Goal: Information Seeking & Learning: Learn about a topic

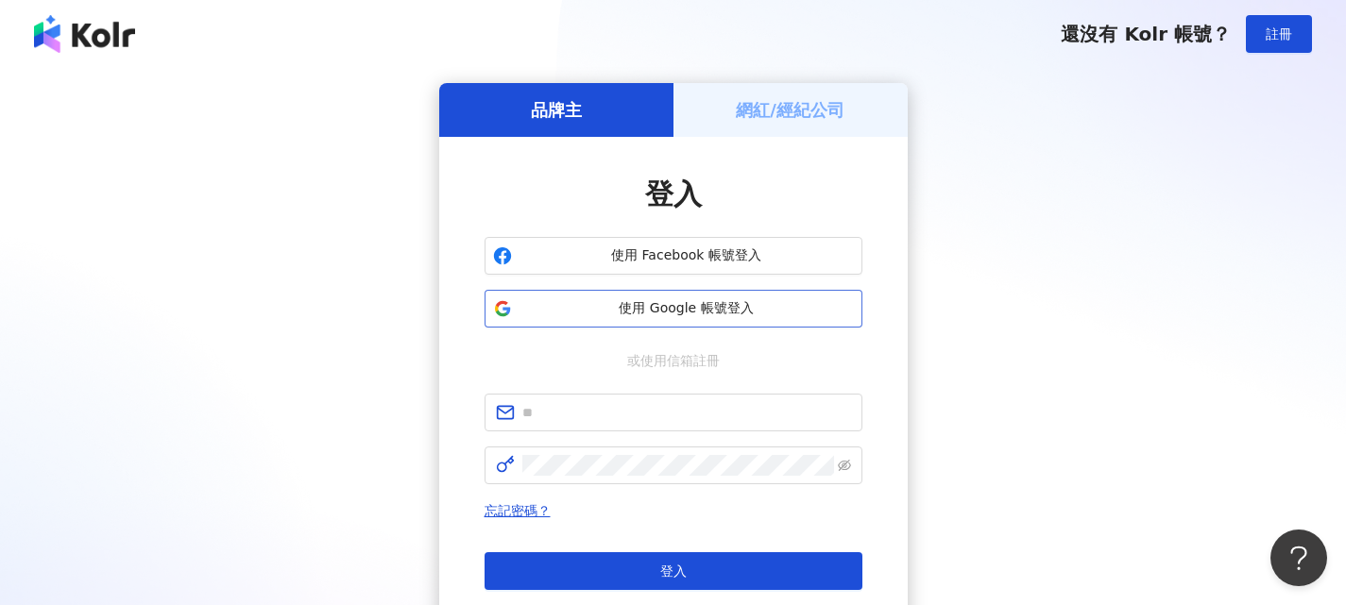
click at [743, 310] on span "使用 Google 帳號登入" at bounding box center [686, 308] width 334 height 19
click at [706, 307] on span "使用 Google 帳號登入" at bounding box center [686, 308] width 334 height 19
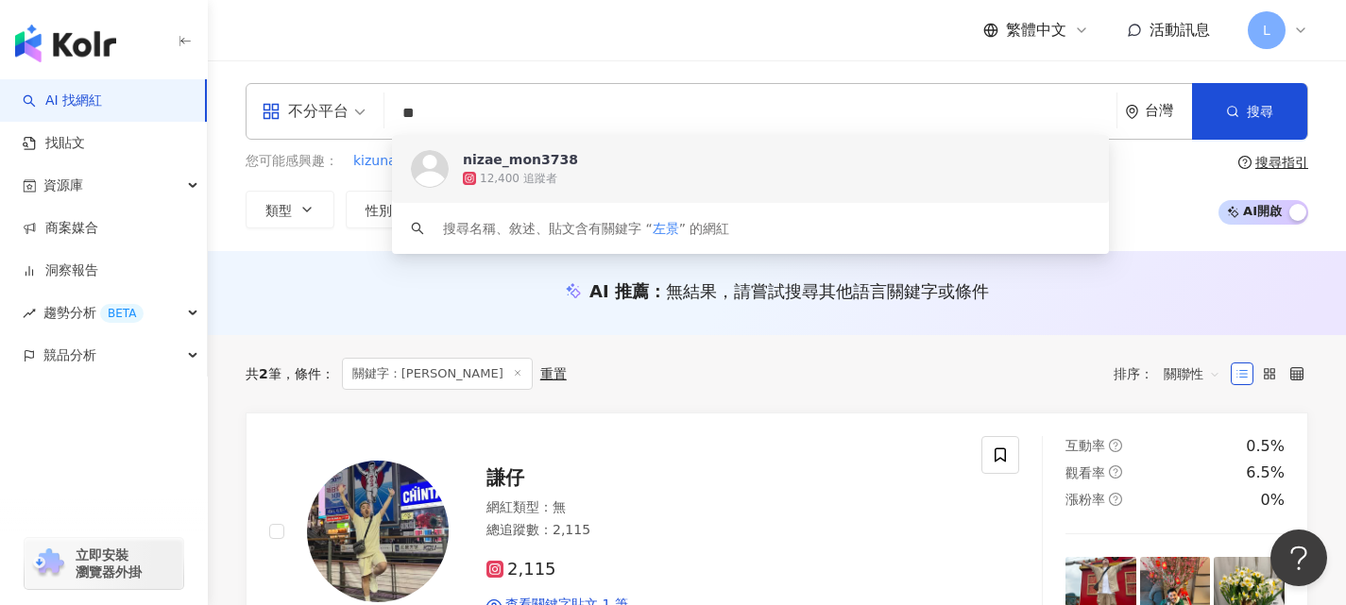
type input "*"
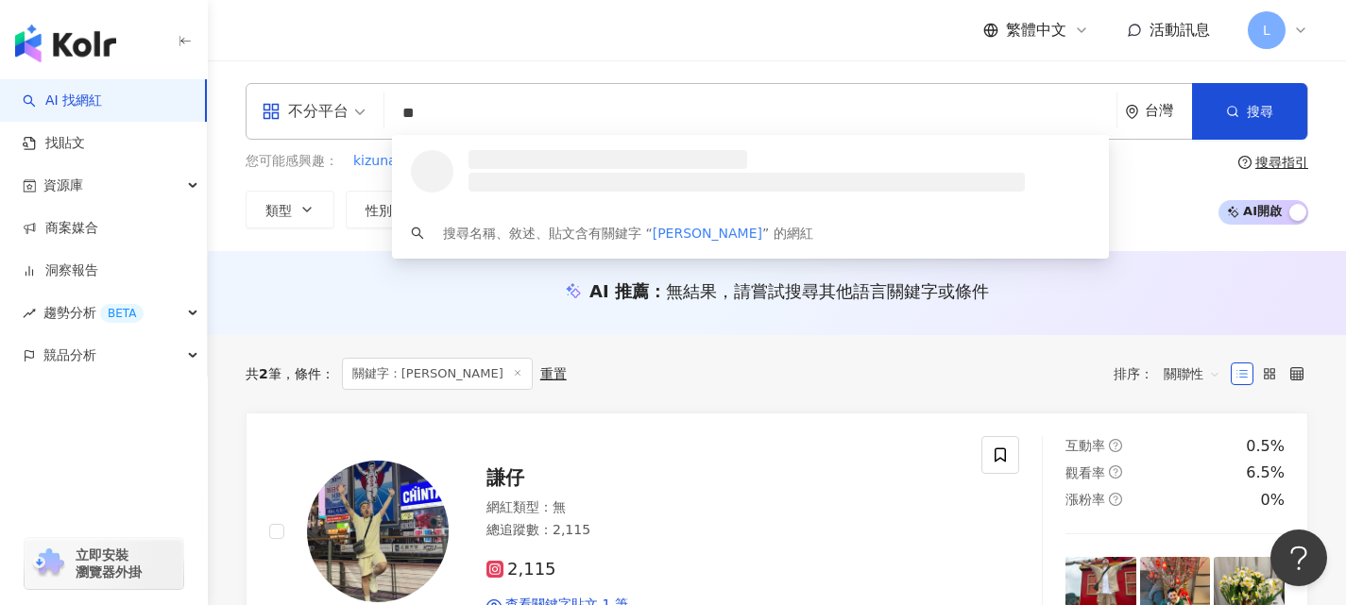
type input "*"
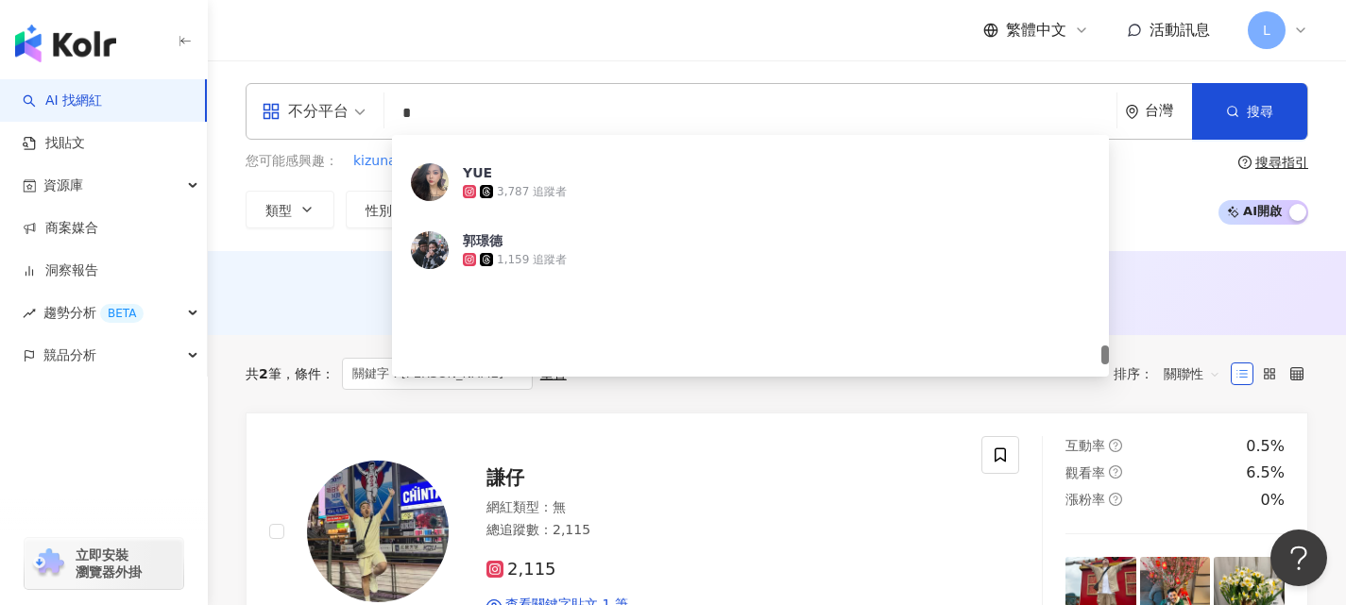
scroll to position [3673, 0]
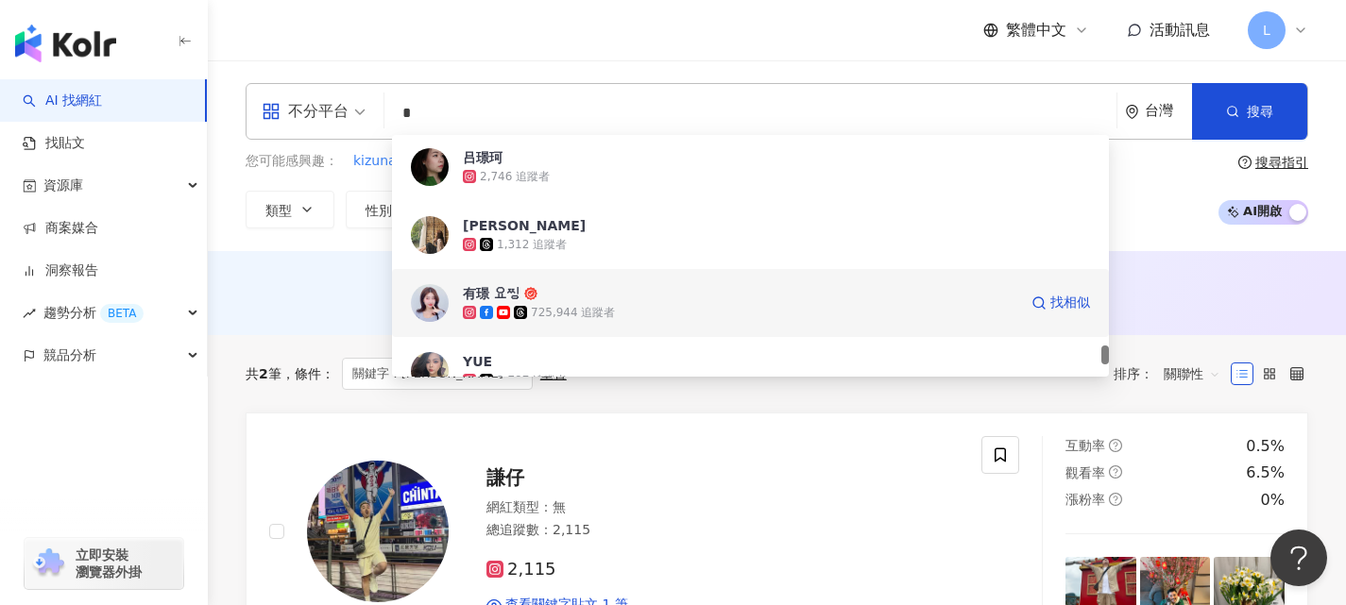
click at [650, 309] on div "725,944 追蹤者" at bounding box center [740, 312] width 554 height 19
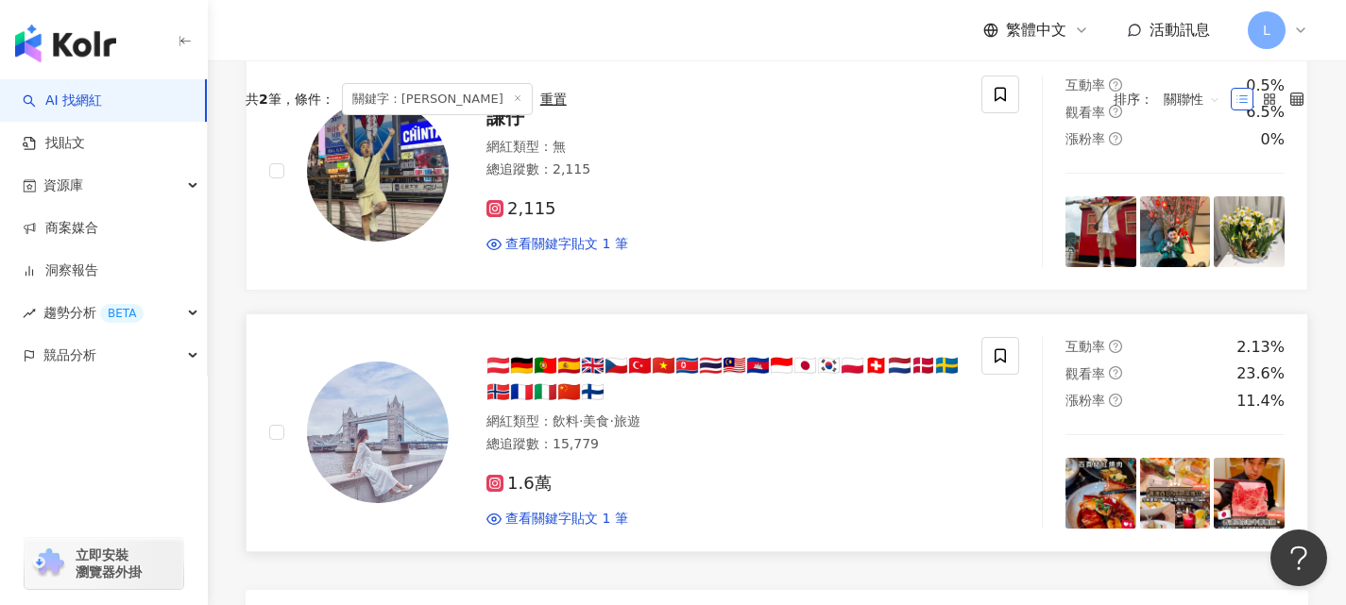
scroll to position [378, 0]
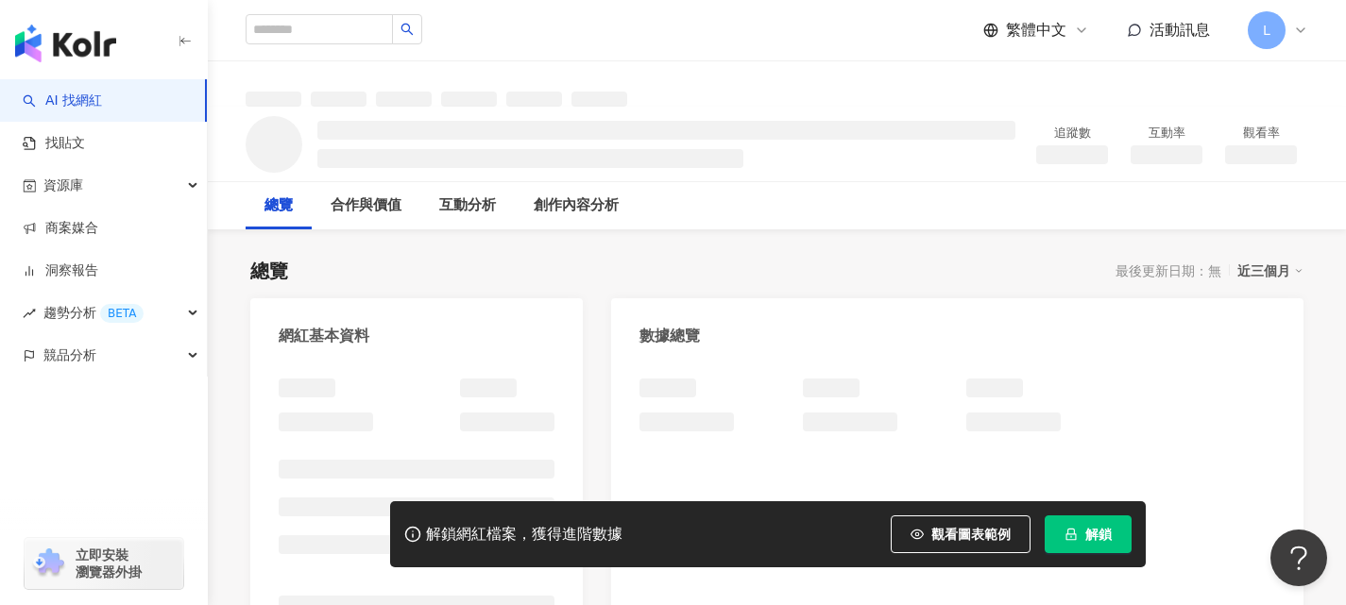
click at [1092, 533] on span "解鎖" at bounding box center [1098, 534] width 26 height 15
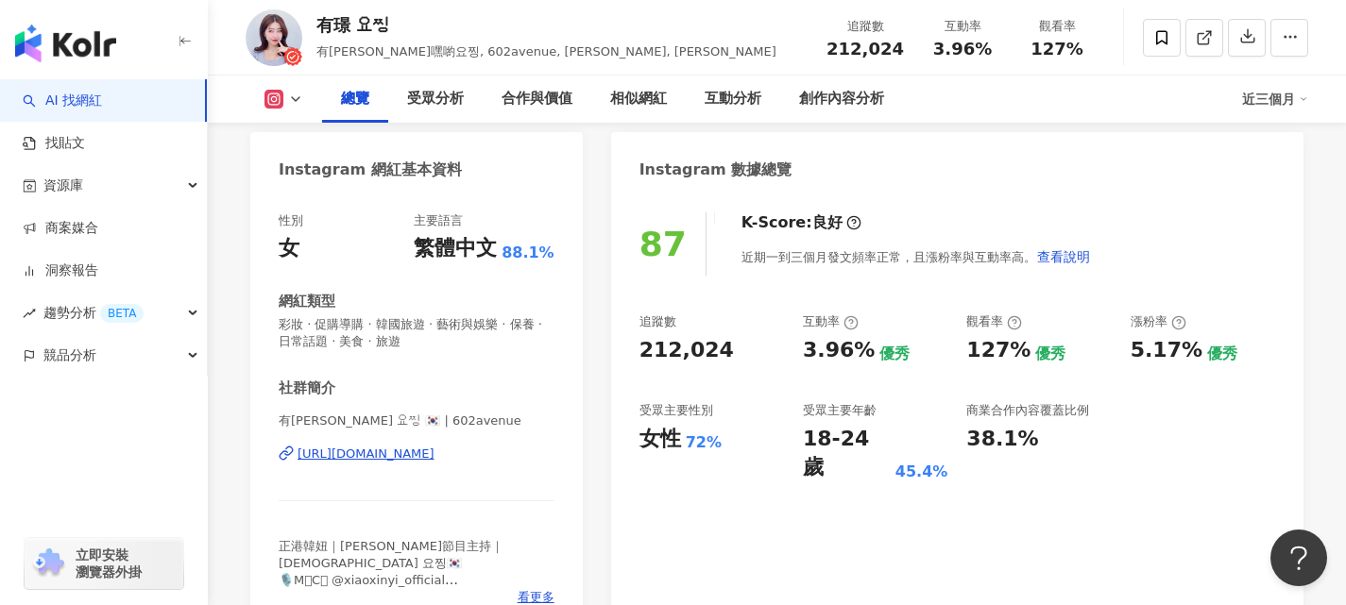
scroll to position [189, 0]
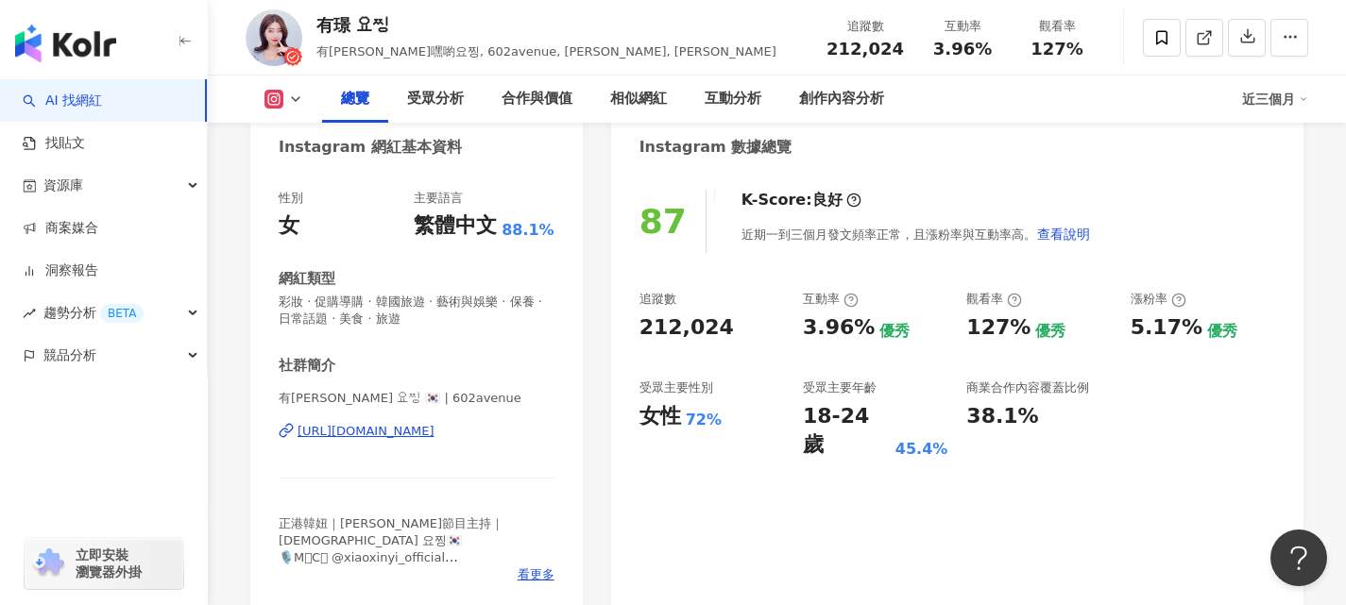
click at [434, 438] on div "https://www.instagram.com/602avenue/" at bounding box center [365, 431] width 137 height 17
